Goal: Task Accomplishment & Management: Complete application form

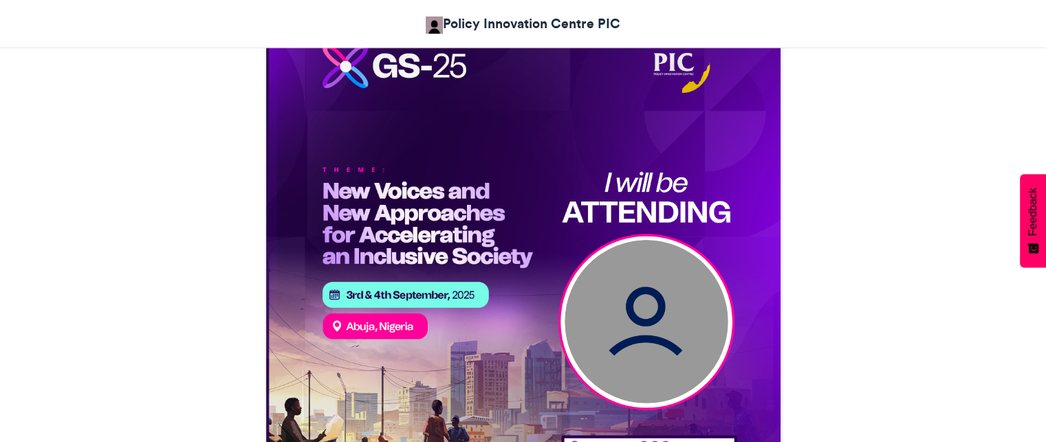
scroll to position [443, 0]
click at [626, 324] on img at bounding box center [647, 322] width 164 height 164
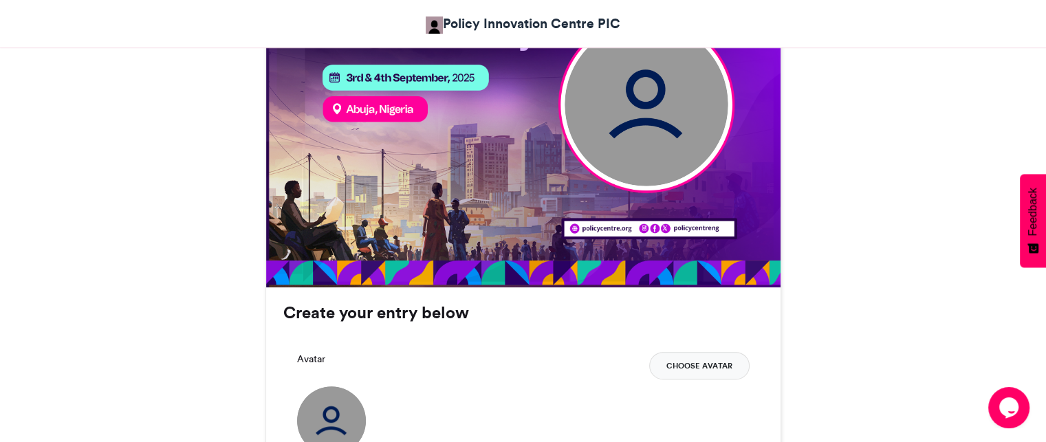
scroll to position [0, 0]
click at [718, 360] on button "Choose Avatar" at bounding box center [699, 366] width 100 height 28
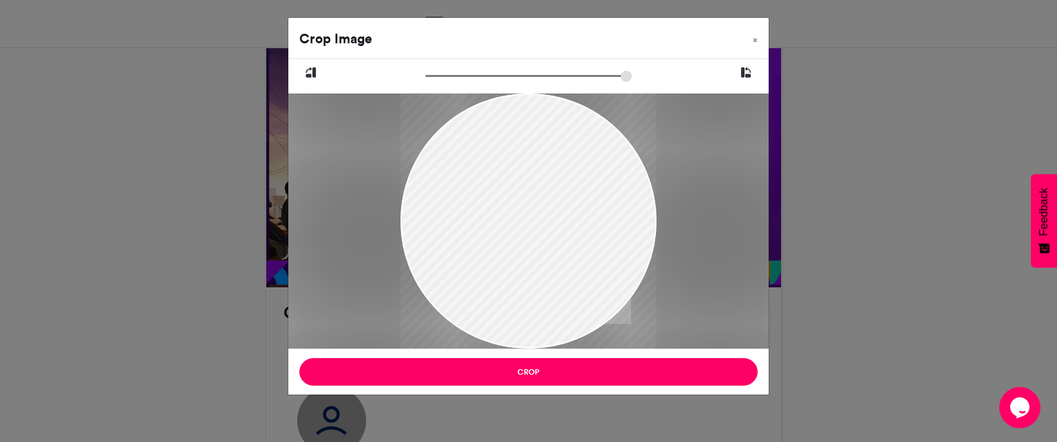
drag, startPoint x: 523, startPoint y: 196, endPoint x: 530, endPoint y: 256, distance: 60.2
click at [530, 256] on div at bounding box center [527, 222] width 255 height 358
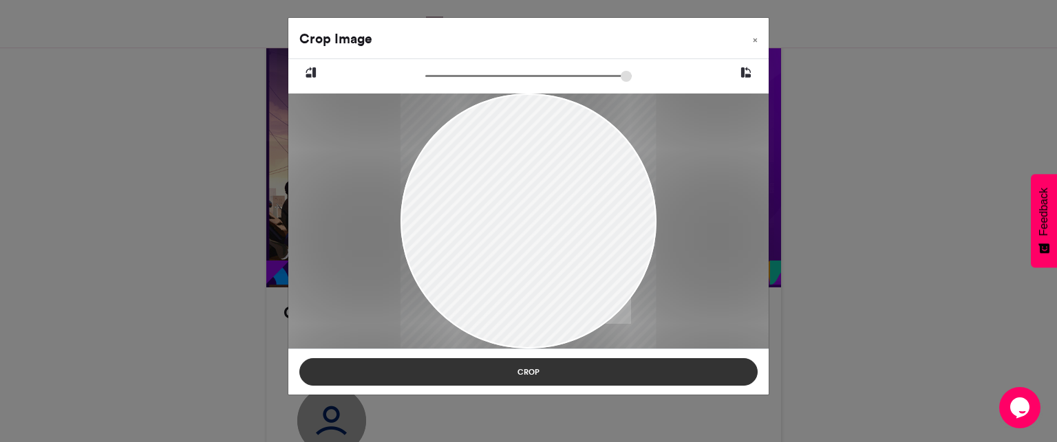
drag, startPoint x: 504, startPoint y: 173, endPoint x: 535, endPoint y: 363, distance: 191.8
click at [535, 363] on div "Crop Image × Crop" at bounding box center [529, 206] width 482 height 378
click at [680, 369] on button "Crop" at bounding box center [528, 372] width 458 height 28
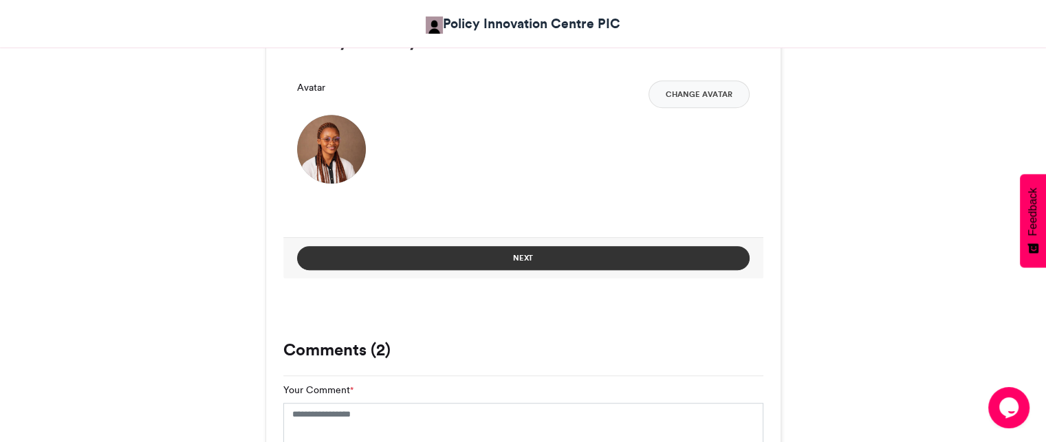
scroll to position [933, 0]
click at [592, 255] on button "Next" at bounding box center [523, 258] width 453 height 24
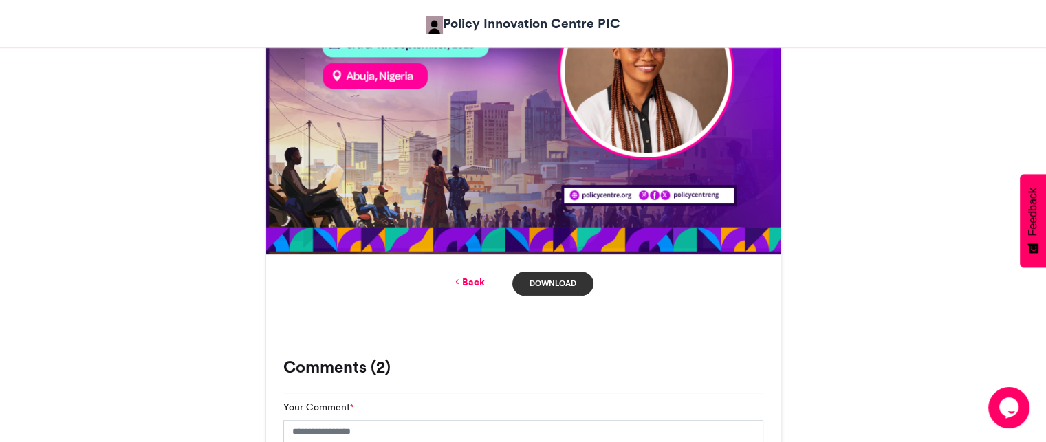
scroll to position [693, 0]
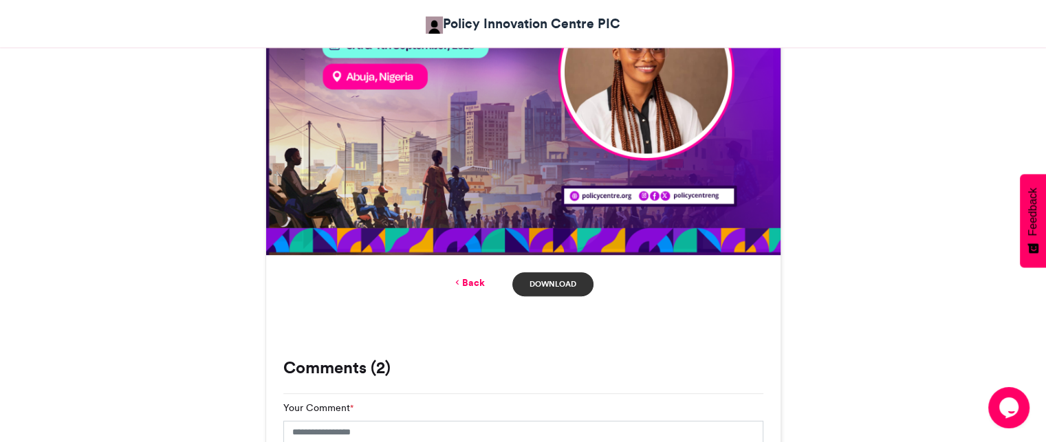
click at [548, 294] on link "Download" at bounding box center [552, 284] width 80 height 24
